Goal: Information Seeking & Learning: Learn about a topic

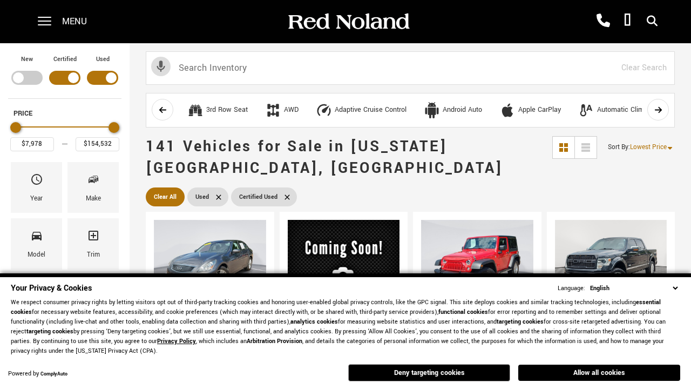
scroll to position [423, 0]
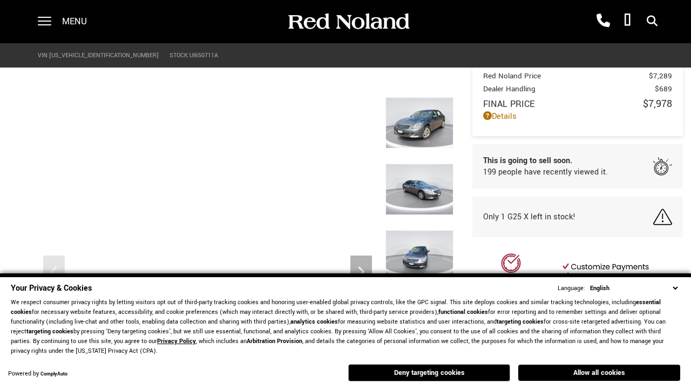
scroll to position [599, 0]
